Goal: Navigation & Orientation: Find specific page/section

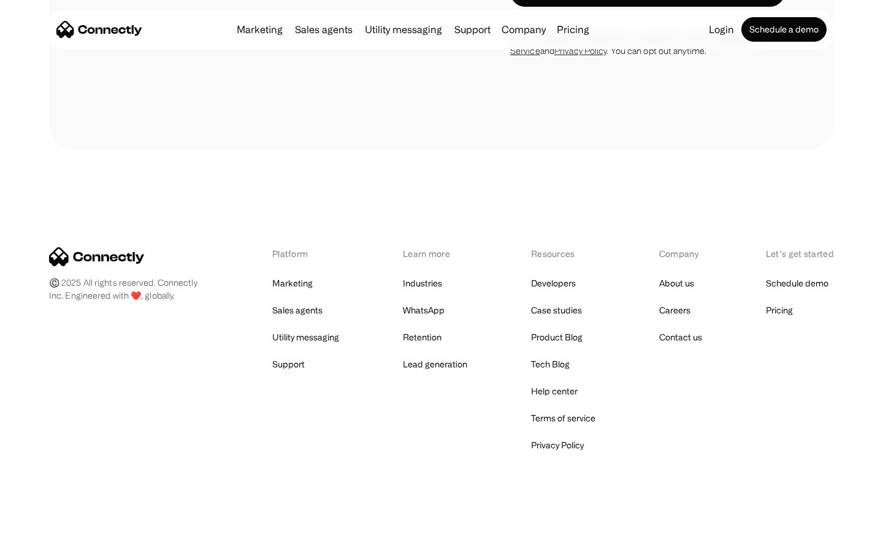
scroll to position [2075, 0]
